Goal: Information Seeking & Learning: Learn about a topic

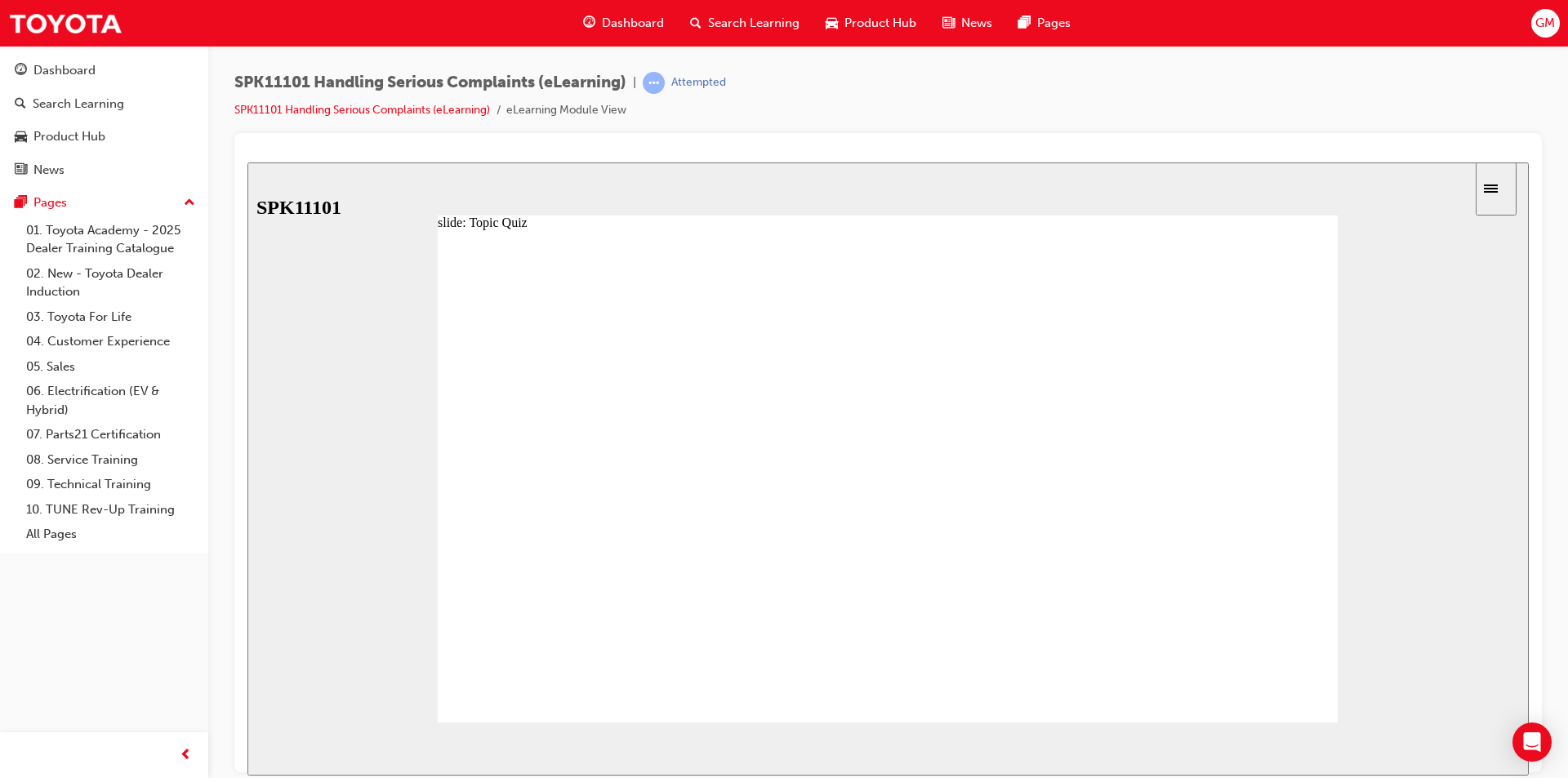
radio input "true"
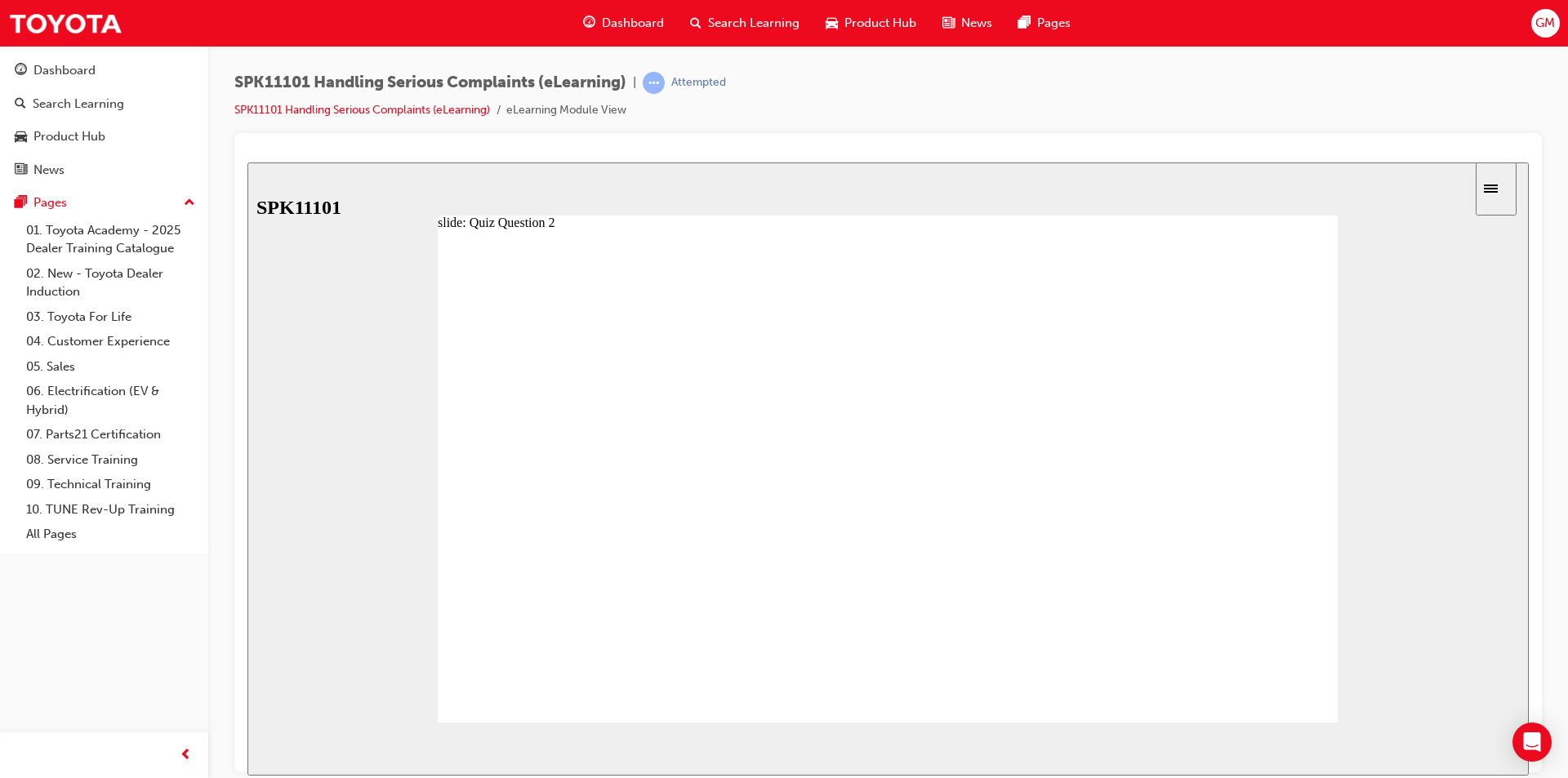
radio input "true"
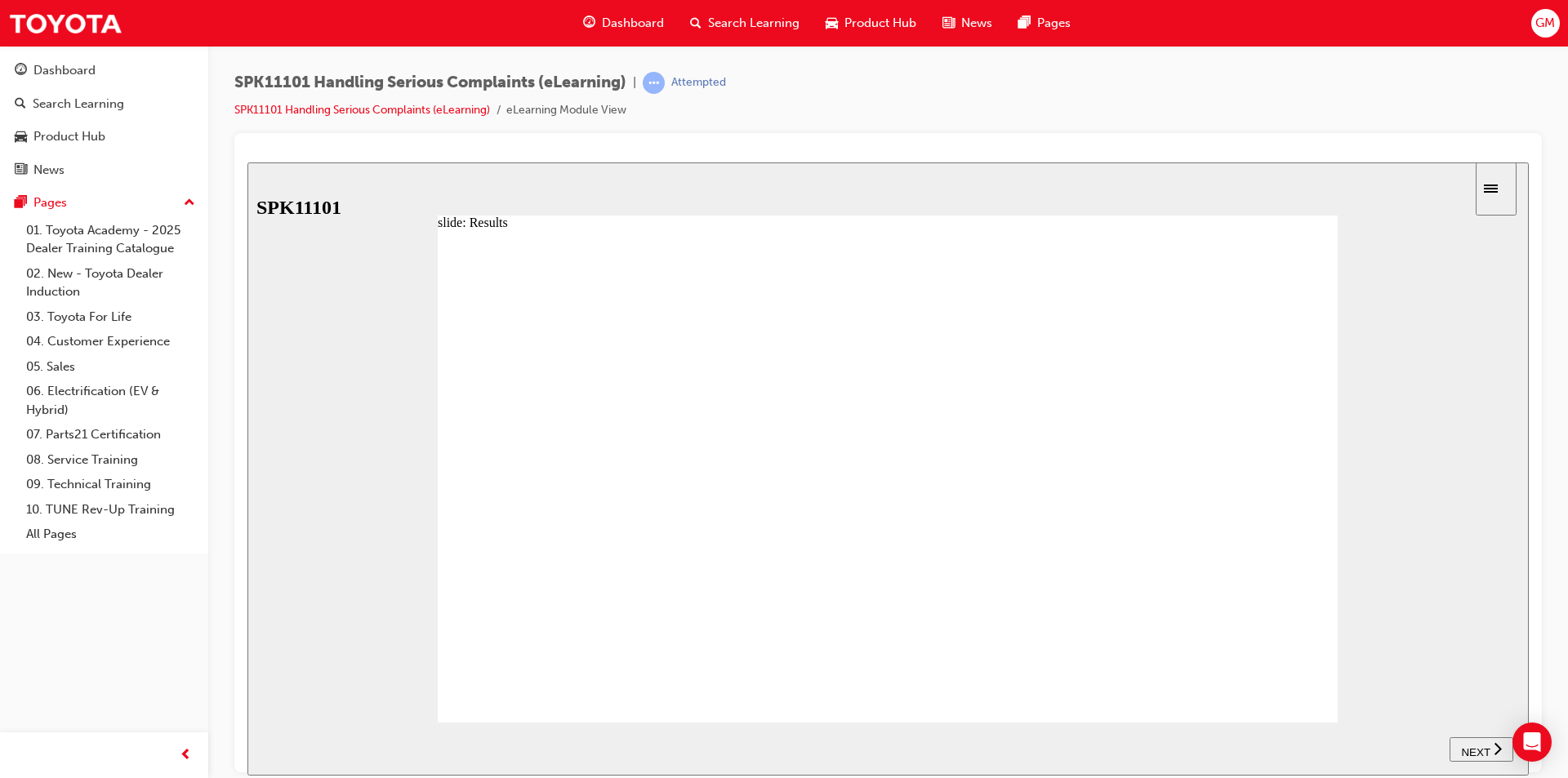
click at [1504, 192] on div "Sidebar Toggle" at bounding box center [1496, 188] width 27 height 12
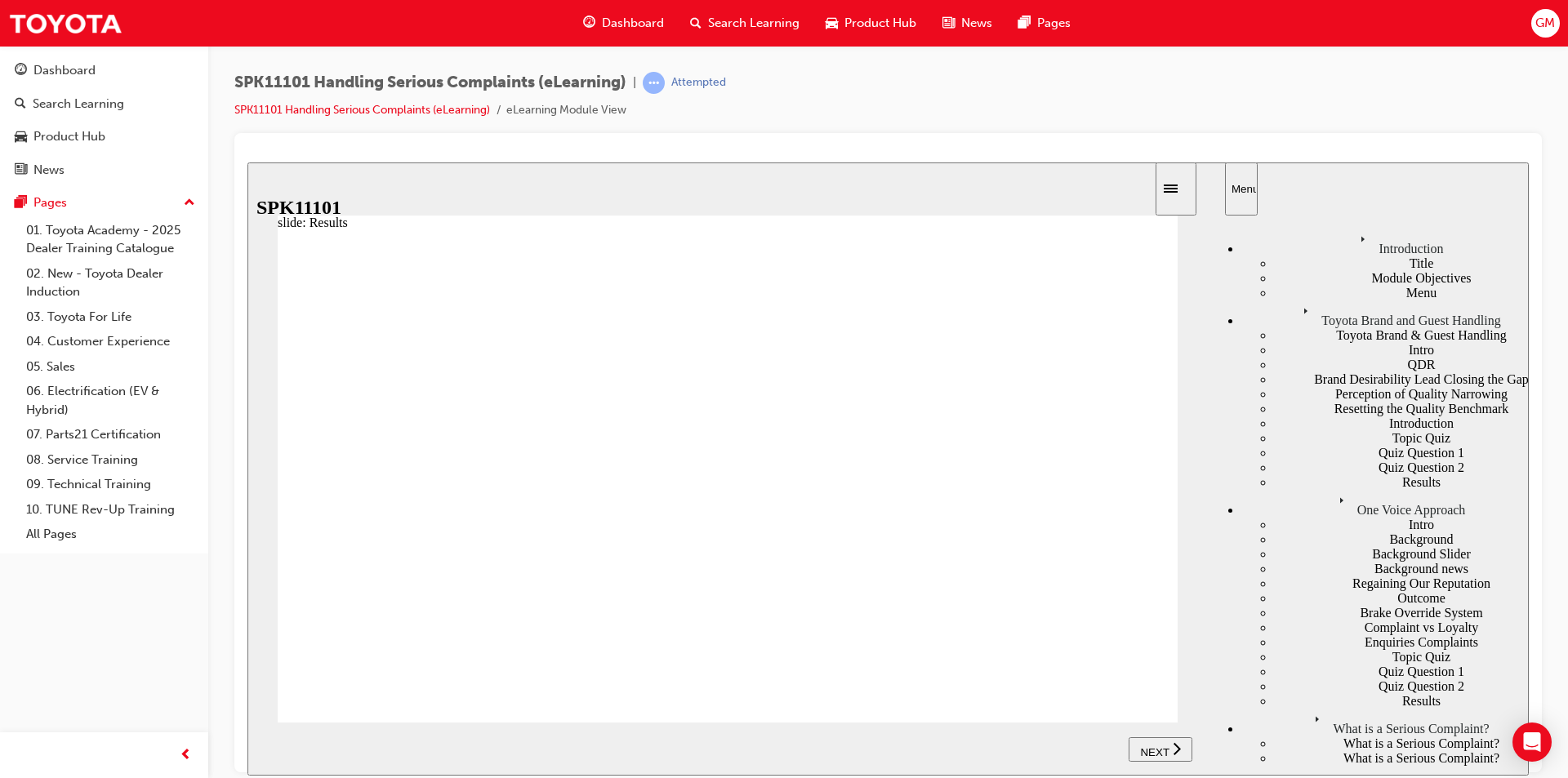
click at [1346, 327] on div "Toyota Brand and Guest Handling" at bounding box center [1386, 313] width 288 height 27
click at [1315, 489] on div "One Voice Approach" at bounding box center [1386, 502] width 288 height 27
click at [1274, 517] on div "Intro" at bounding box center [1402, 524] width 255 height 15
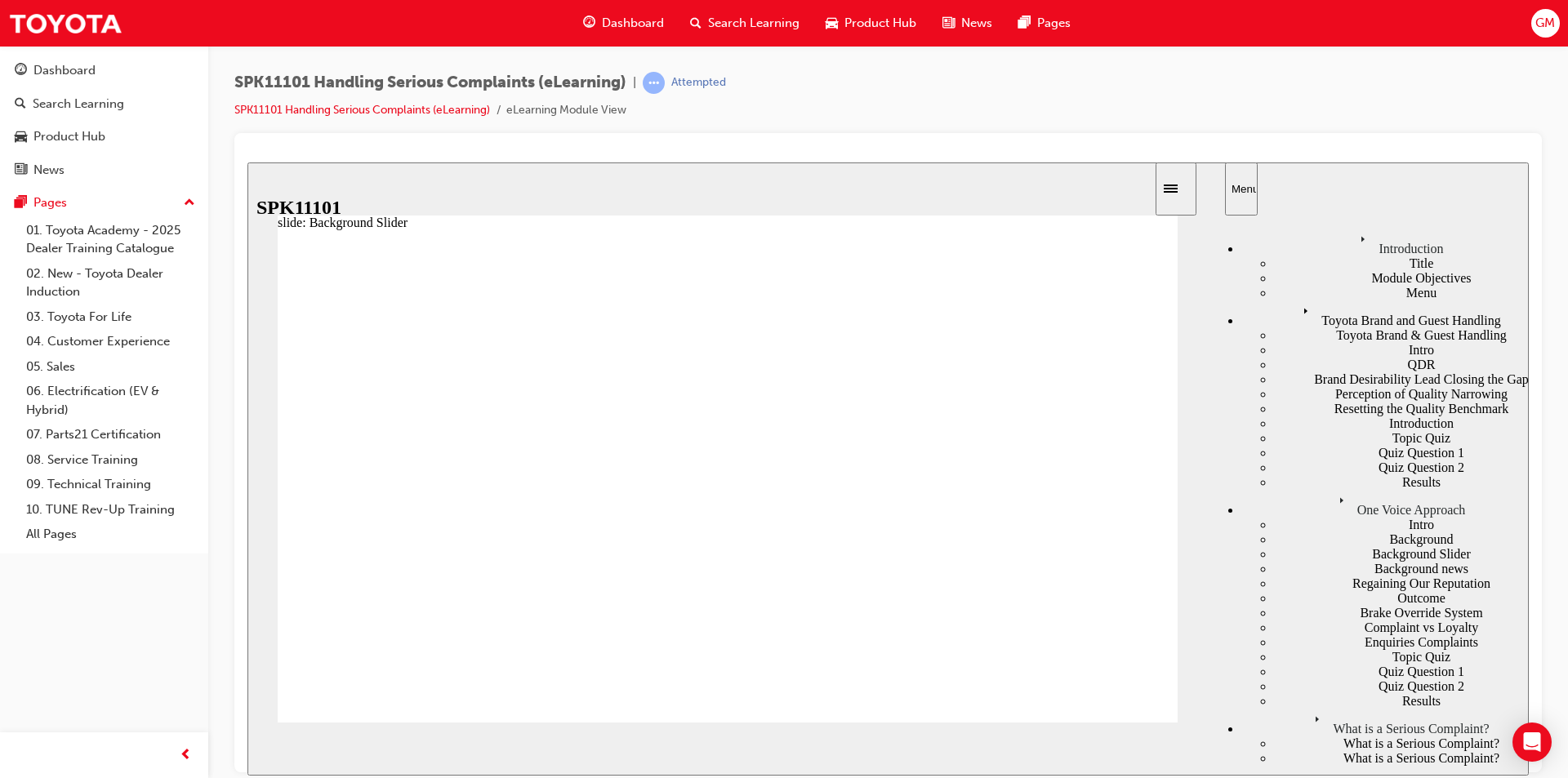
click at [1274, 546] on div "Background Slider" at bounding box center [1402, 553] width 255 height 15
drag, startPoint x: 586, startPoint y: 542, endPoint x: 492, endPoint y: 543, distance: 94.0
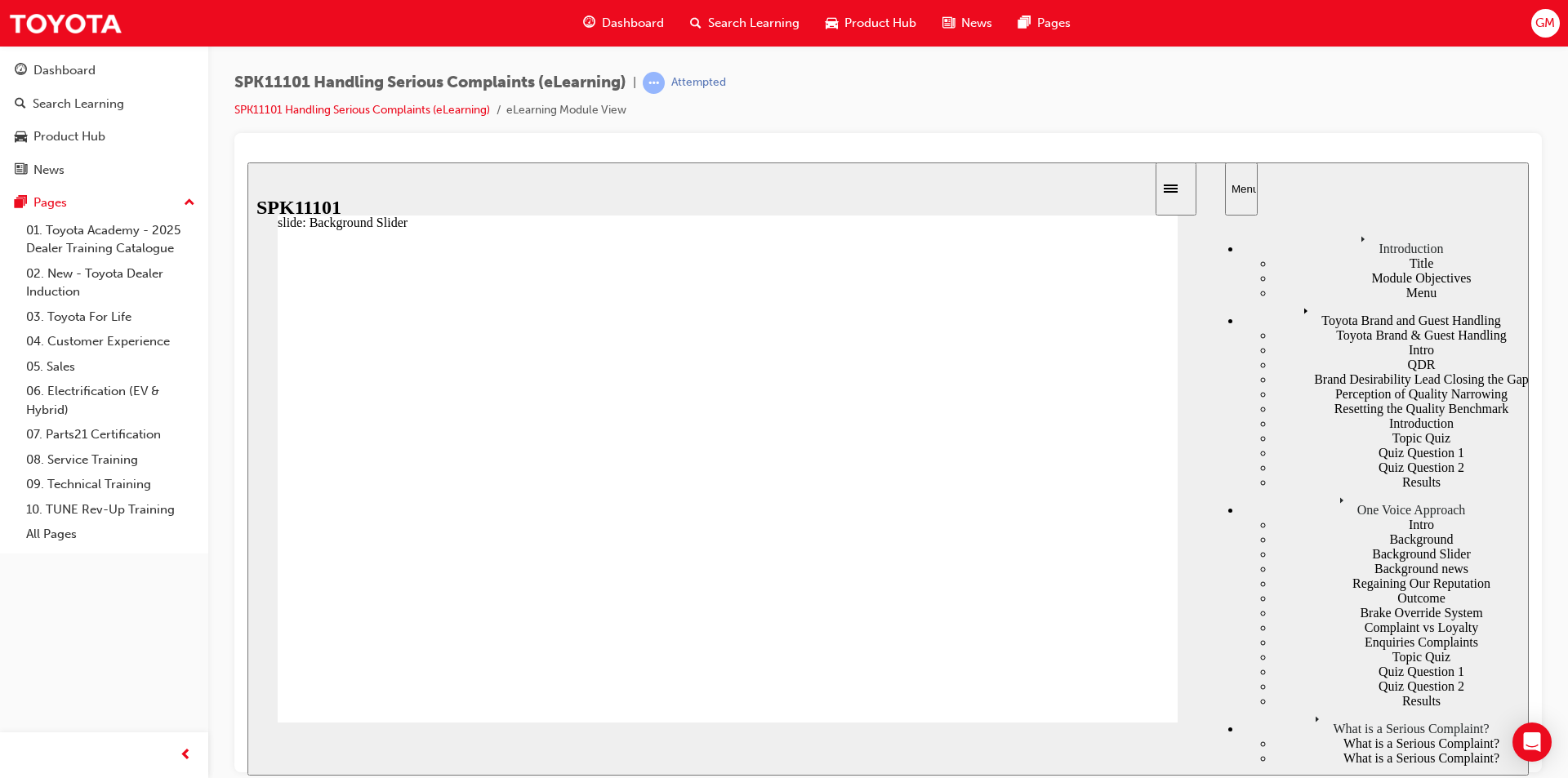
drag, startPoint x: 394, startPoint y: 539, endPoint x: 507, endPoint y: 548, distance: 113.4
drag, startPoint x: 490, startPoint y: 541, endPoint x: 581, endPoint y: 545, distance: 91.1
drag, startPoint x: 587, startPoint y: 540, endPoint x: 683, endPoint y: 541, distance: 96.0
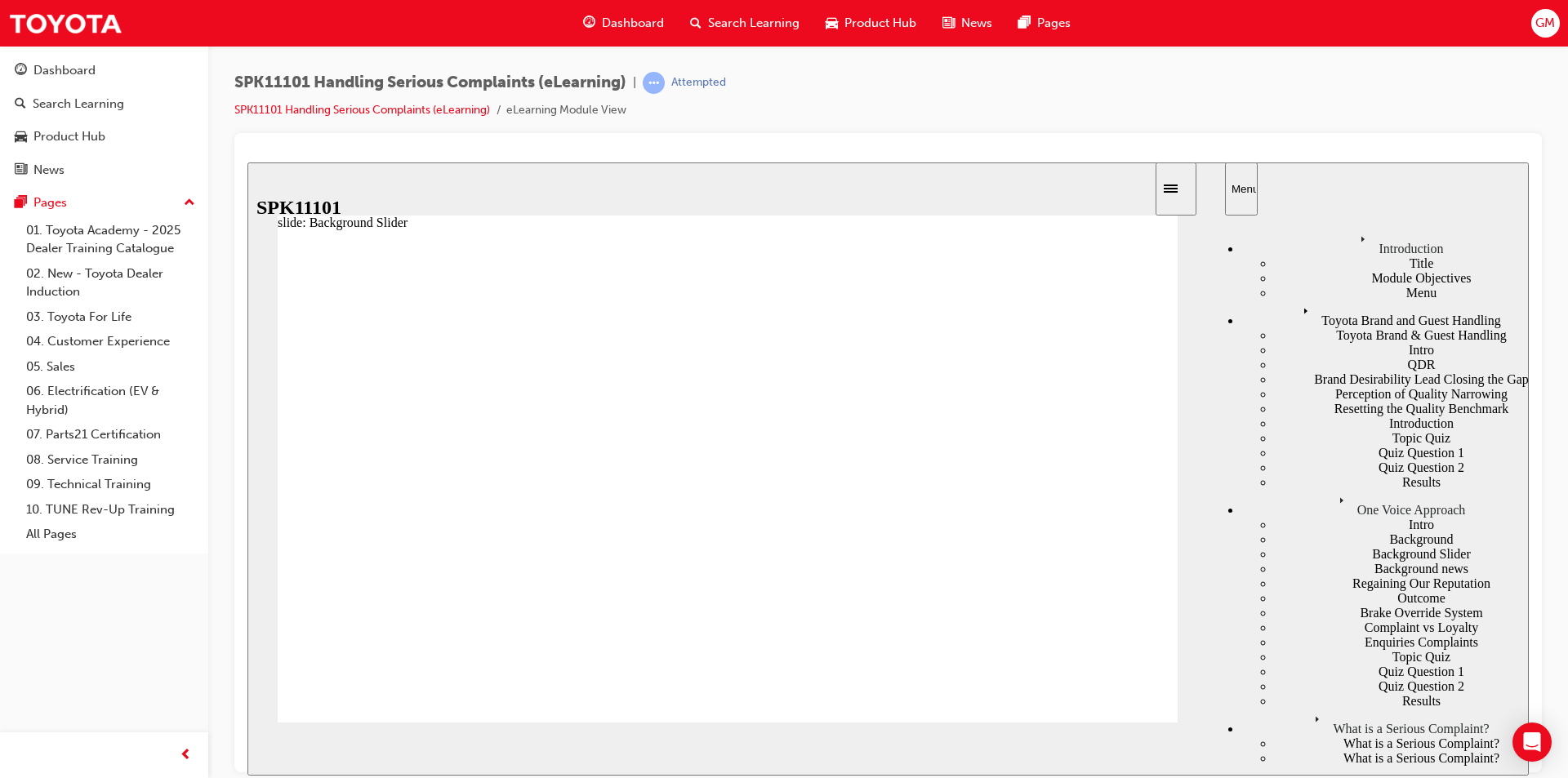
drag, startPoint x: 677, startPoint y: 538, endPoint x: 765, endPoint y: 544, distance: 88.2
drag, startPoint x: 772, startPoint y: 543, endPoint x: 884, endPoint y: 540, distance: 112.0
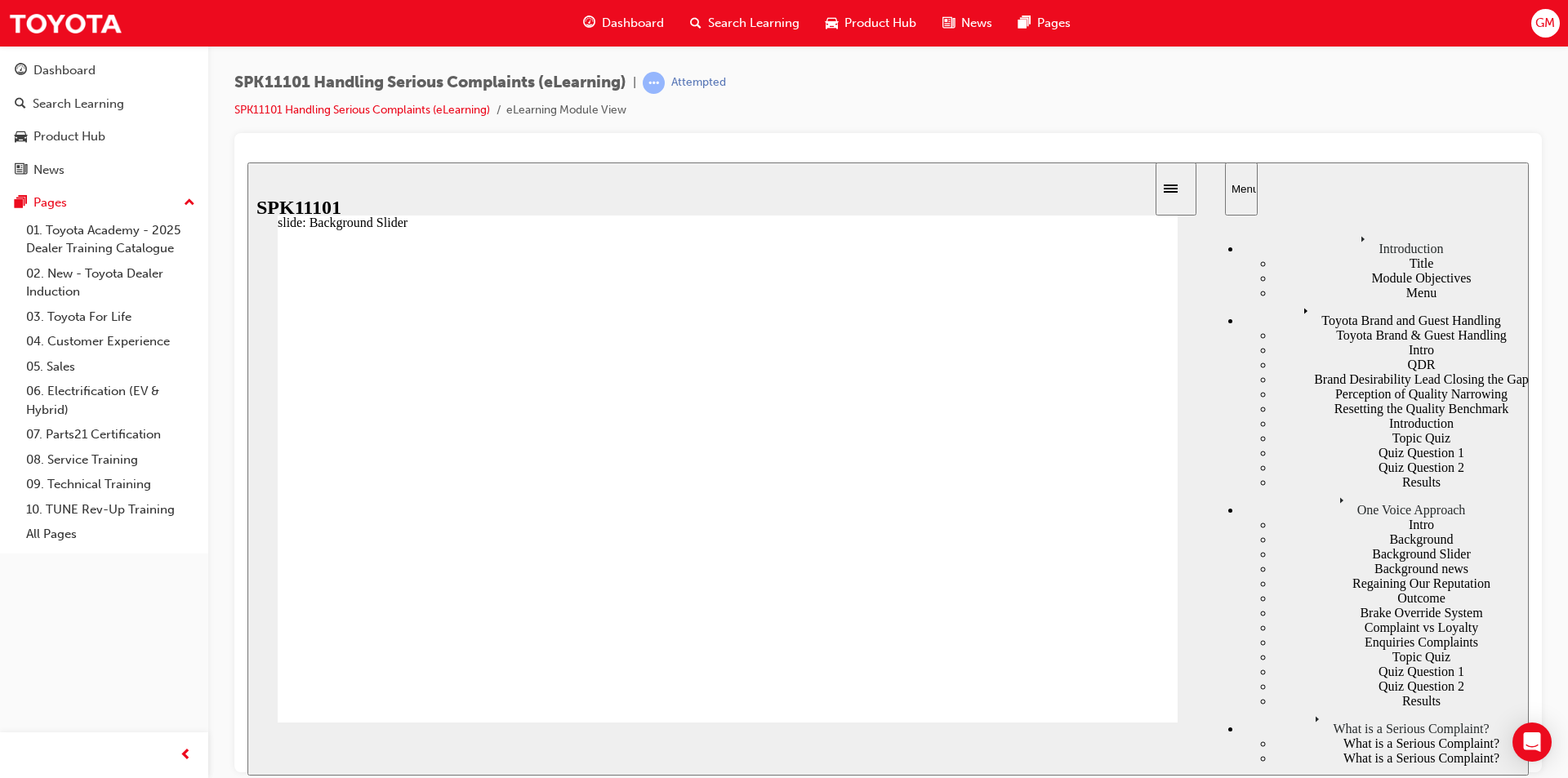
type input "6"
drag, startPoint x: 861, startPoint y: 539, endPoint x: 963, endPoint y: 539, distance: 102.0
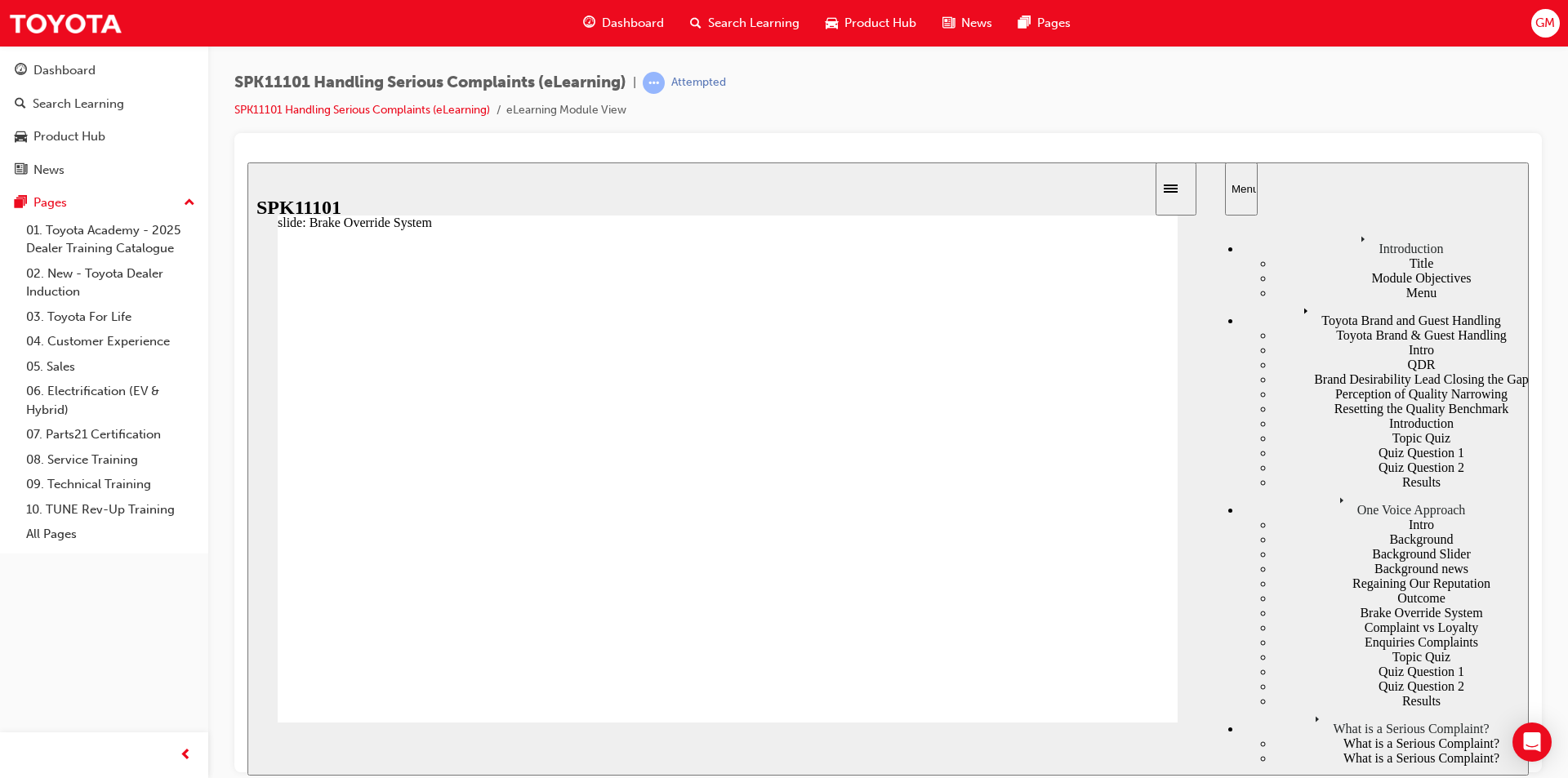
click at [996, 133] on div at bounding box center [888, 452] width 1308 height 639
click at [979, 186] on div "top bar" at bounding box center [742, 188] width 820 height 18
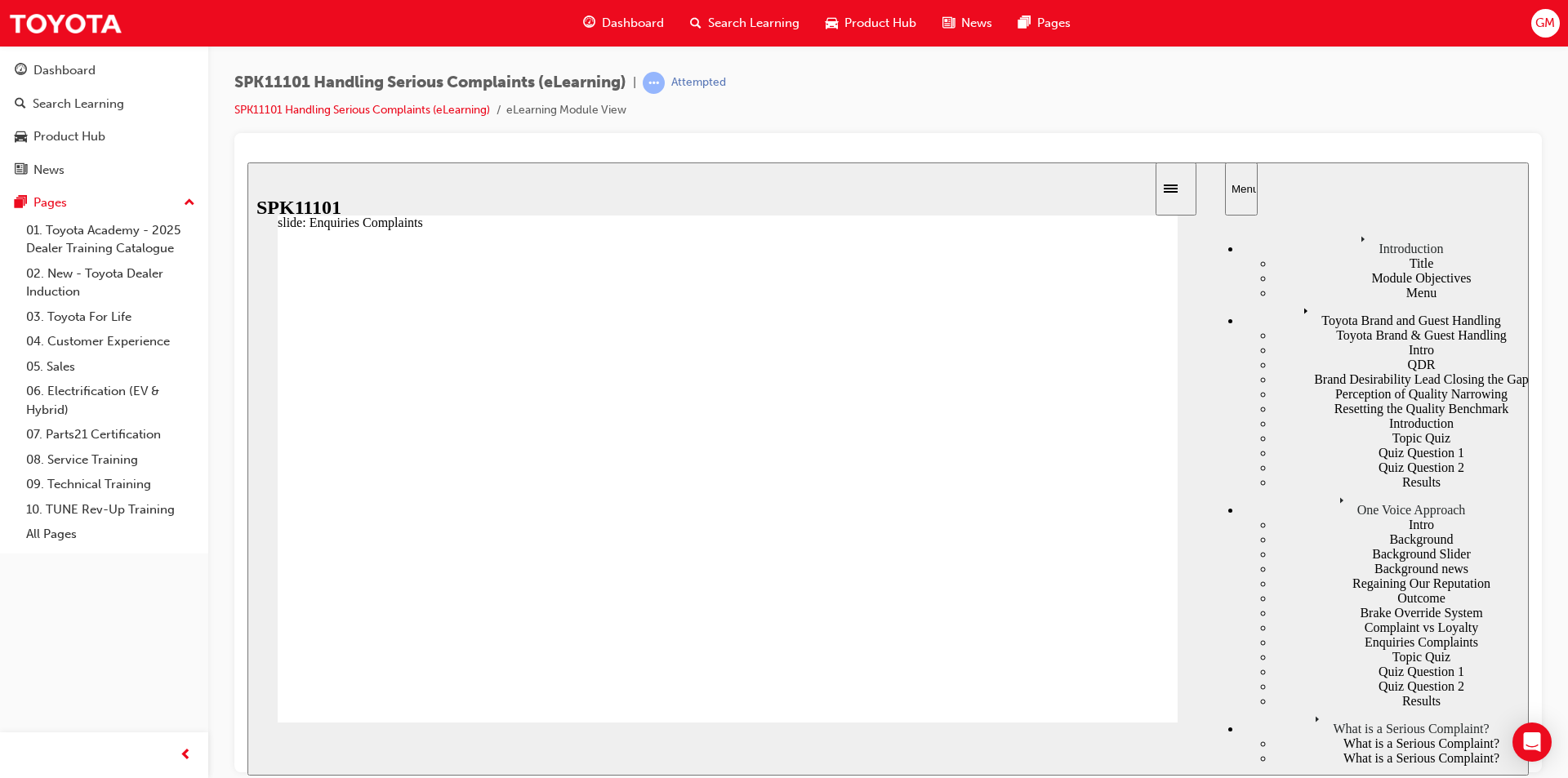
click at [927, 168] on div "slide: Enquiries Complaints Rectangle 1 Service Repair Service Diagnosis Servic…" at bounding box center [888, 468] width 1282 height 613
click at [1177, 187] on icon "Sidebar Toggle" at bounding box center [1171, 188] width 14 height 9
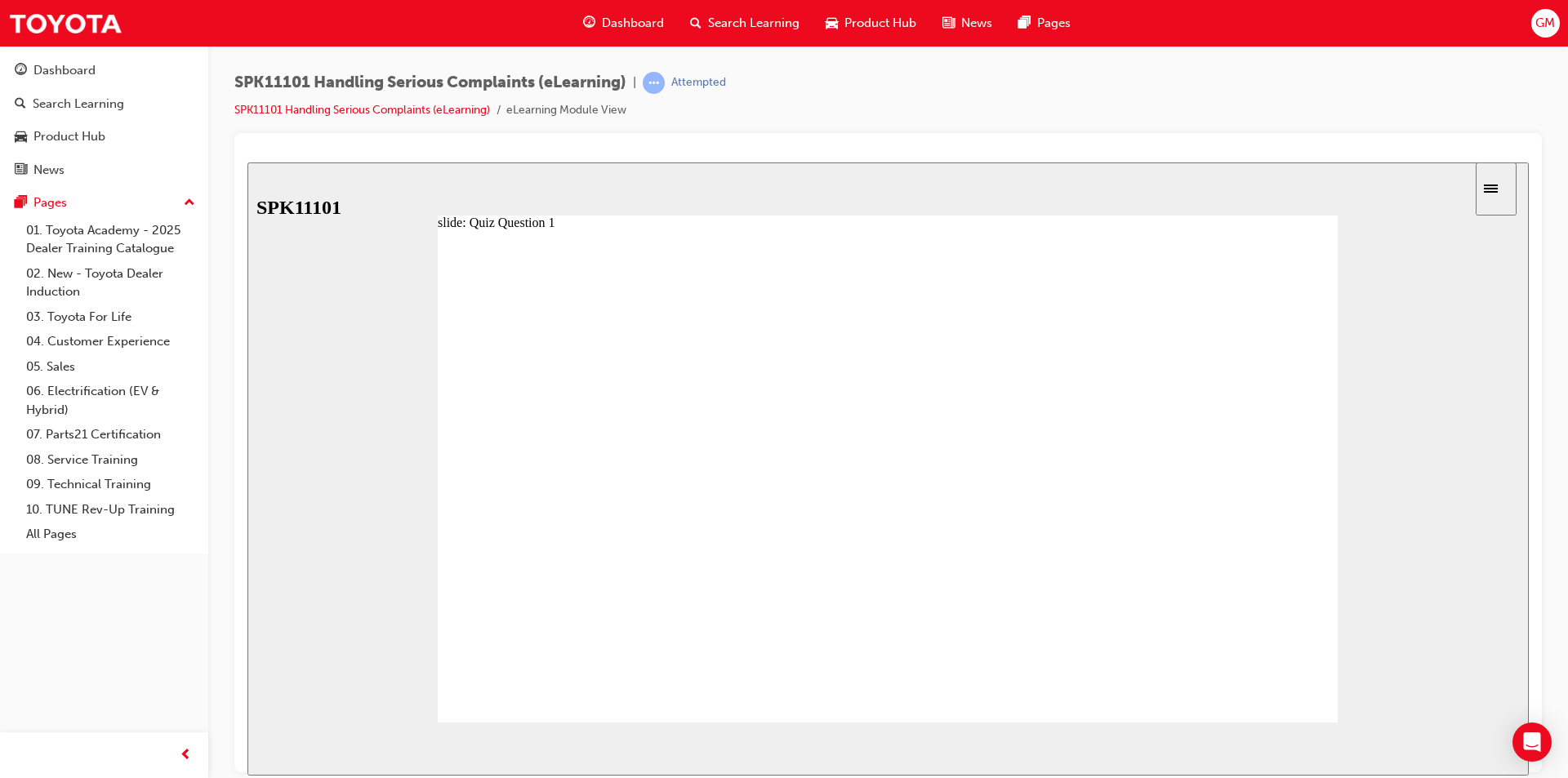
click at [1486, 362] on div "slide: Quiz Question 1 Rectangle 1 Submit Back to top SUBMIT NEXT PREV Menu Int…" at bounding box center [888, 468] width 1282 height 613
